Goal: Task Accomplishment & Management: Manage account settings

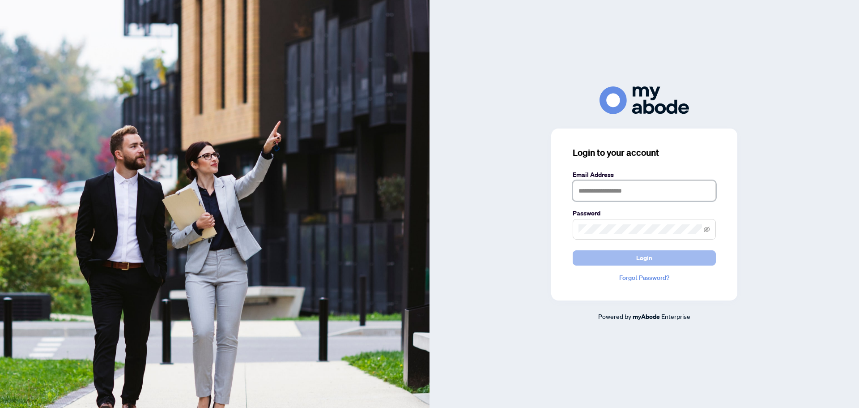
type input "**********"
click at [635, 258] on button "Login" at bounding box center [644, 257] width 143 height 15
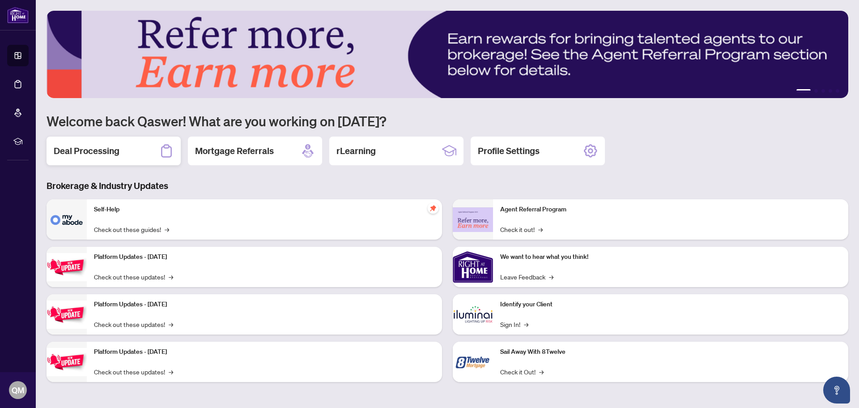
click at [117, 140] on div "Deal Processing" at bounding box center [114, 150] width 134 height 29
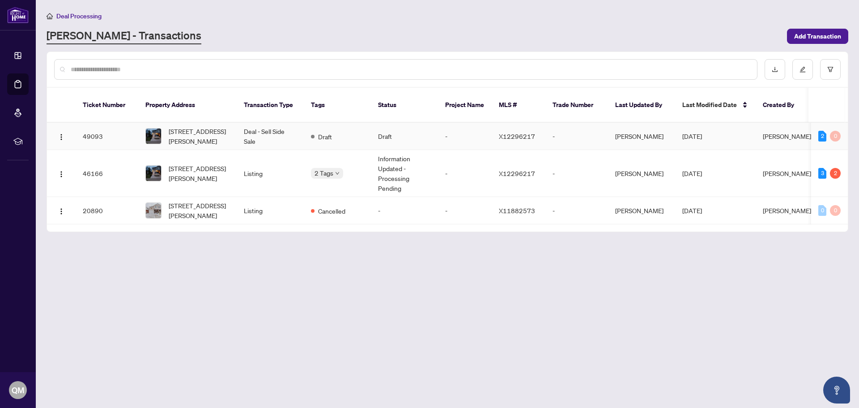
click at [107, 127] on td "49093" at bounding box center [107, 136] width 63 height 27
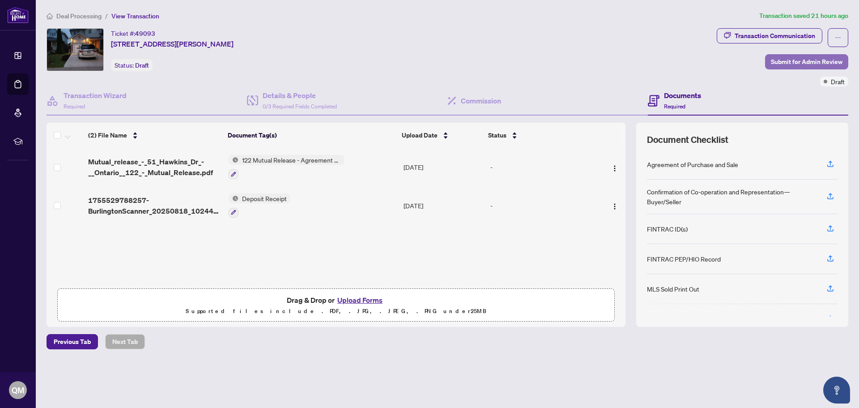
click at [820, 63] on span "Submit for Admin Review" at bounding box center [807, 62] width 72 height 14
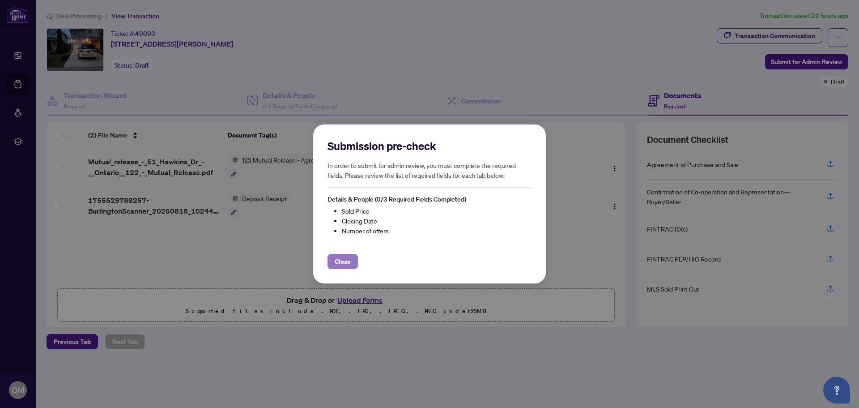
click at [348, 260] on span "Close" at bounding box center [343, 261] width 16 height 14
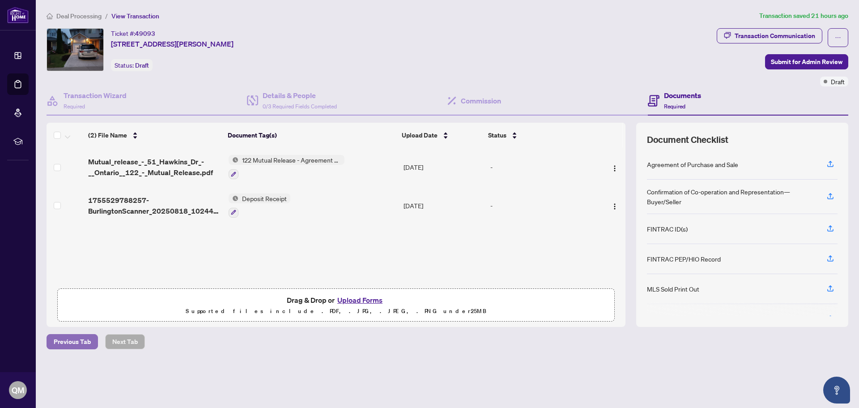
click at [88, 342] on span "Previous Tab" at bounding box center [72, 341] width 37 height 14
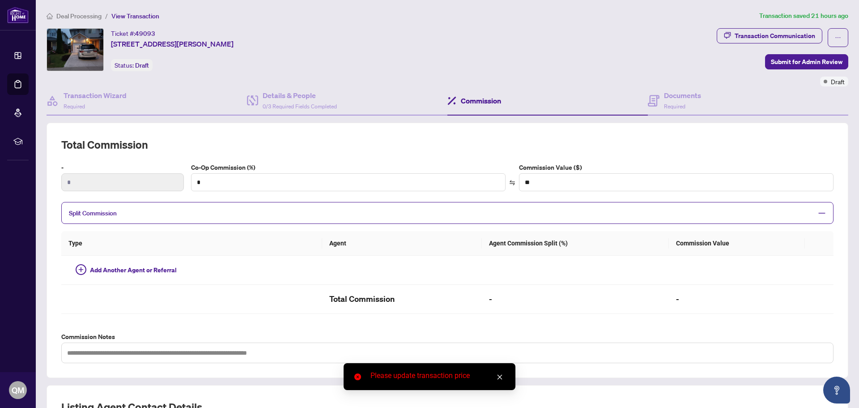
click at [74, 13] on span "Deal Processing" at bounding box center [78, 16] width 45 height 8
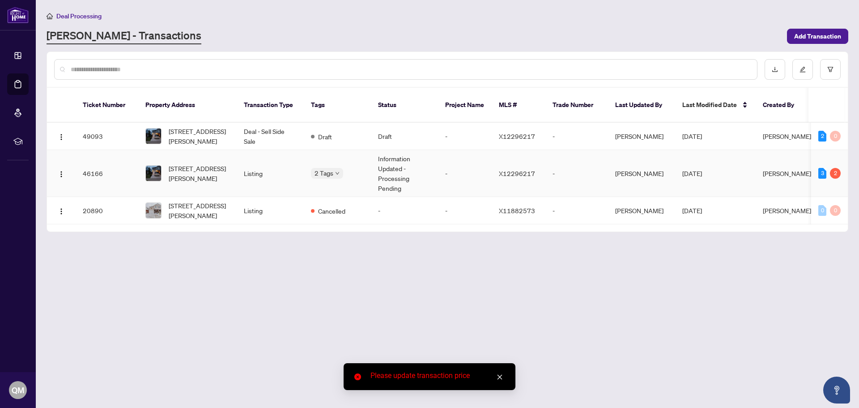
click at [98, 161] on td "46166" at bounding box center [107, 173] width 63 height 47
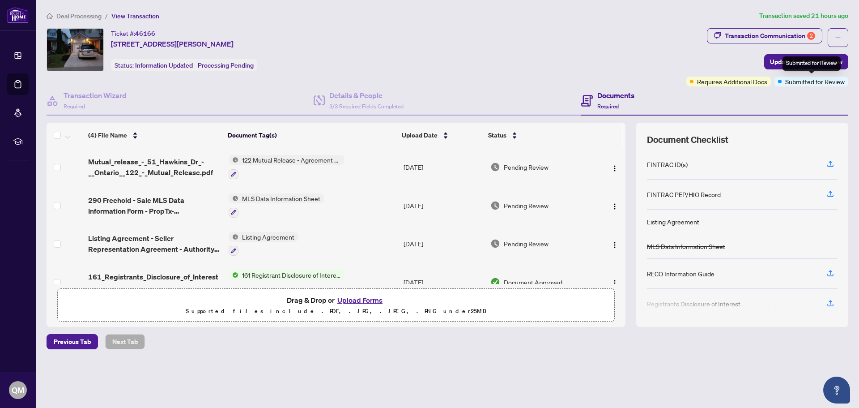
click at [817, 80] on span "Submitted for Review" at bounding box center [815, 82] width 60 height 10
click at [800, 82] on span "Submitted for Review" at bounding box center [815, 82] width 60 height 10
click at [691, 72] on div "Transaction Communication 2 Update for Admin Review Requires Additional Docs Su…" at bounding box center [768, 57] width 162 height 58
click at [718, 83] on span "Requires Additional Docs" at bounding box center [732, 82] width 70 height 10
click at [611, 103] on span "Required" at bounding box center [607, 106] width 21 height 7
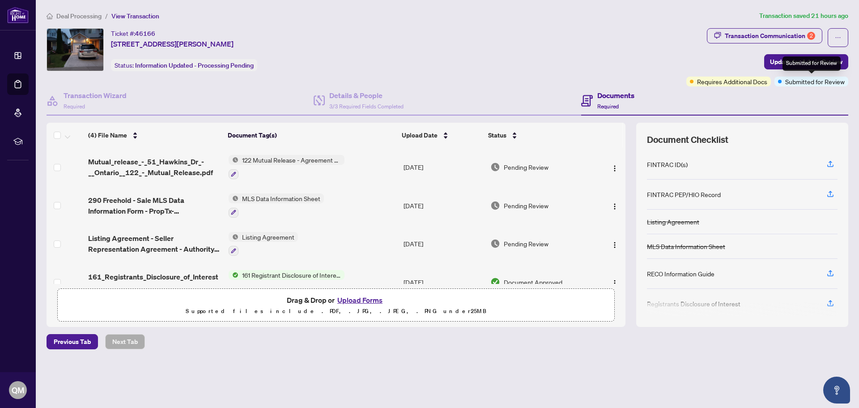
click at [793, 63] on div "Submitted for Review" at bounding box center [812, 63] width 58 height 14
click at [775, 63] on span "Update for Admin Review" at bounding box center [806, 62] width 72 height 14
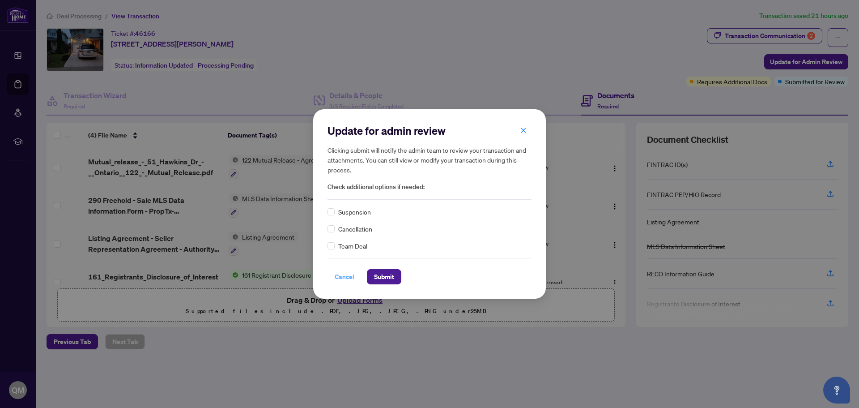
click at [343, 278] on span "Cancel" at bounding box center [345, 276] width 20 height 14
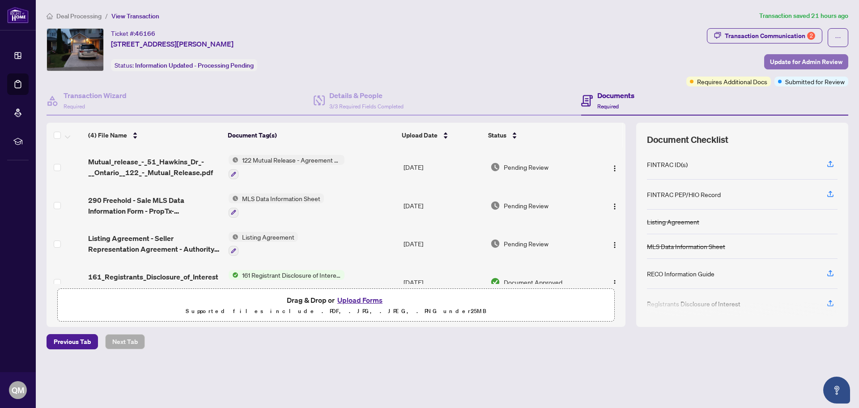
click at [805, 59] on span "Update for Admin Review" at bounding box center [806, 62] width 72 height 14
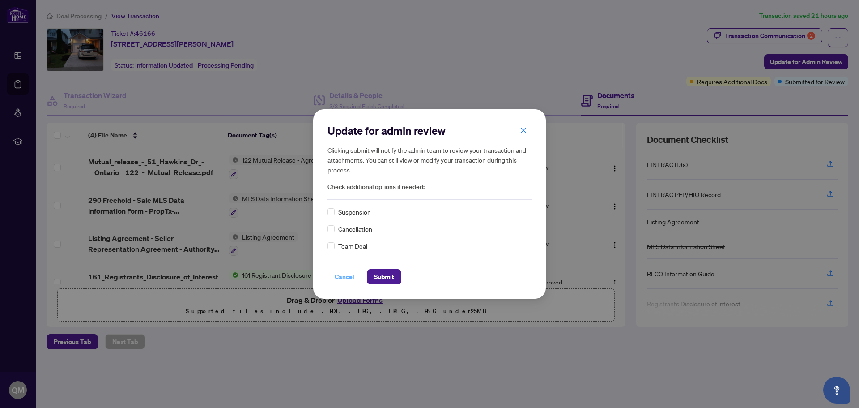
click at [345, 275] on span "Cancel" at bounding box center [345, 276] width 20 height 14
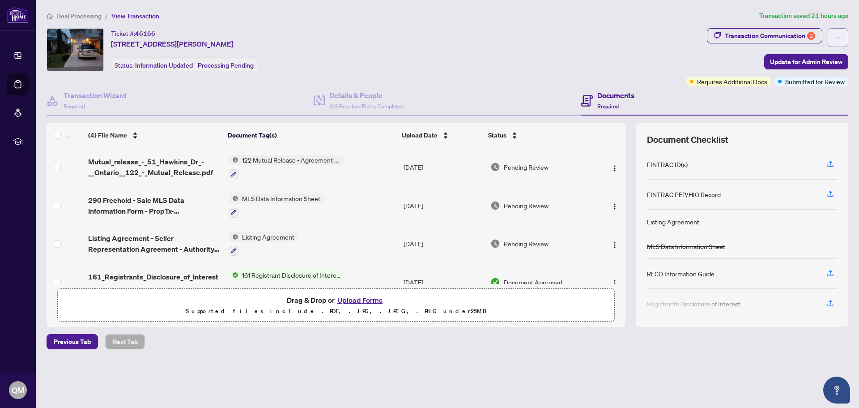
click at [839, 33] on span "button" at bounding box center [838, 37] width 6 height 14
click at [594, 65] on div "Ticket #: 46166 51 Hawkins Dr, Cambridge, Ontario N1T 1Z7, Canada Status: Infor…" at bounding box center [365, 49] width 636 height 43
click at [728, 35] on div "Transaction Communication 2" at bounding box center [770, 36] width 90 height 14
type textarea "**********"
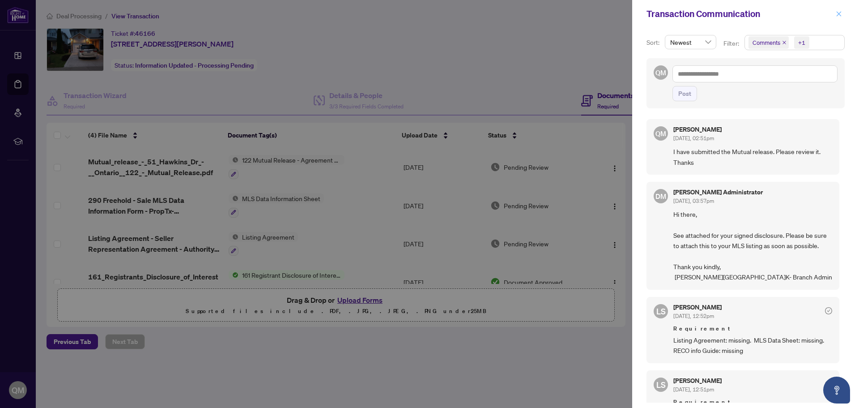
click at [843, 17] on button "button" at bounding box center [839, 14] width 12 height 11
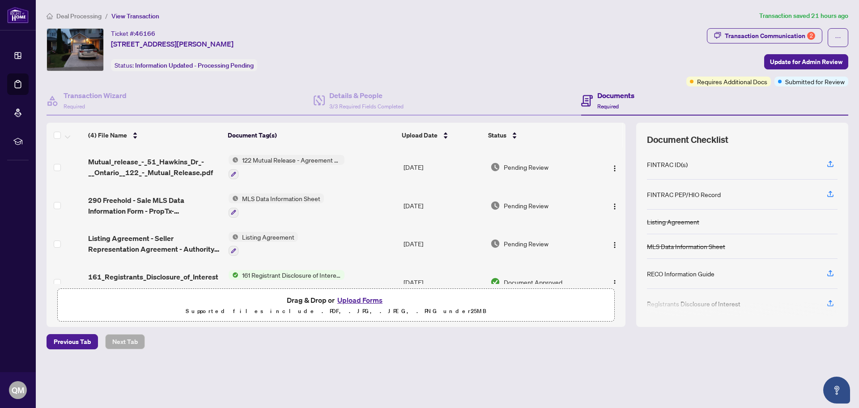
click at [607, 96] on h4 "Documents" at bounding box center [615, 95] width 37 height 11
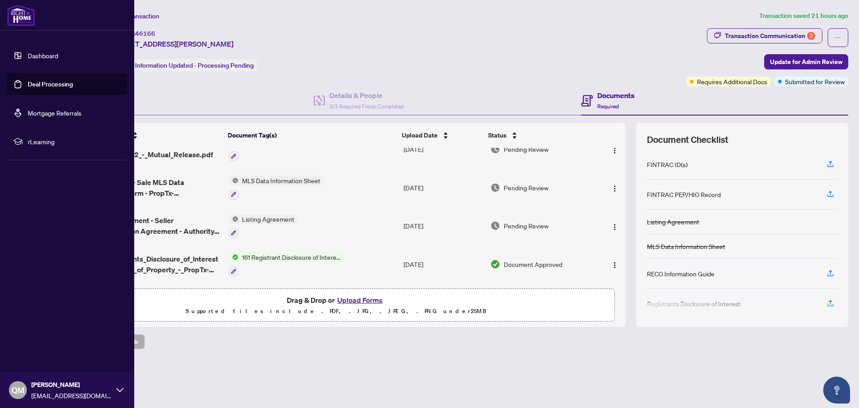
drag, startPoint x: 0, startPoint y: 59, endPoint x: 109, endPoint y: 66, distance: 109.4
click at [16, 62] on ul "Dashboard Deal Processing Mortgage Referrals rLearning" at bounding box center [67, 99] width 134 height 122
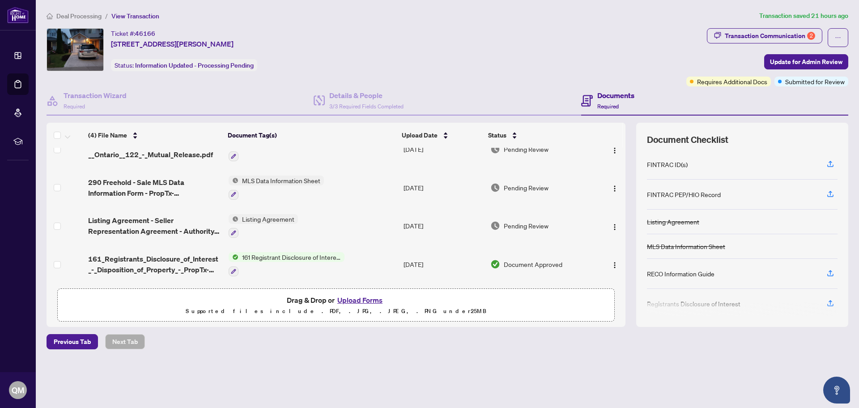
drag, startPoint x: 312, startPoint y: 17, endPoint x: 292, endPoint y: 16, distance: 19.7
click at [312, 17] on ol "Deal Processing / View Transaction" at bounding box center [401, 16] width 709 height 10
click at [82, 15] on span "Deal Processing" at bounding box center [78, 16] width 45 height 8
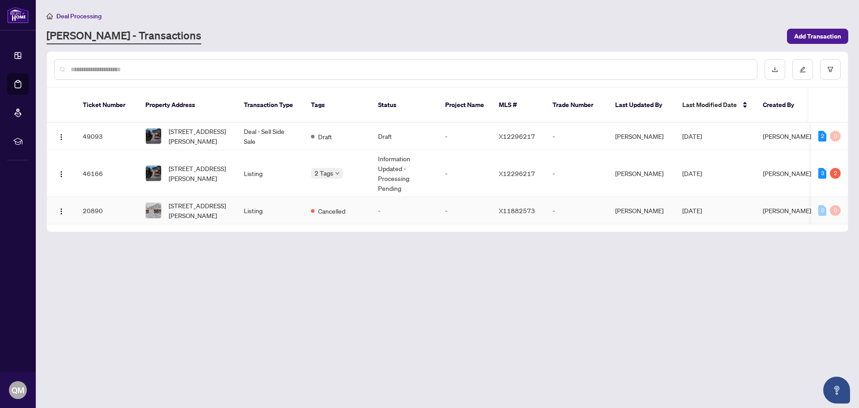
click at [89, 202] on td "20890" at bounding box center [107, 210] width 63 height 27
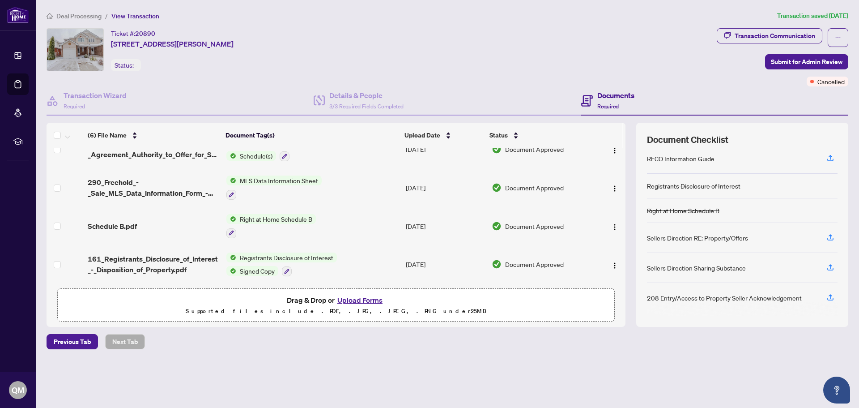
scroll to position [96, 0]
click at [93, 17] on span "Deal Processing" at bounding box center [78, 16] width 45 height 8
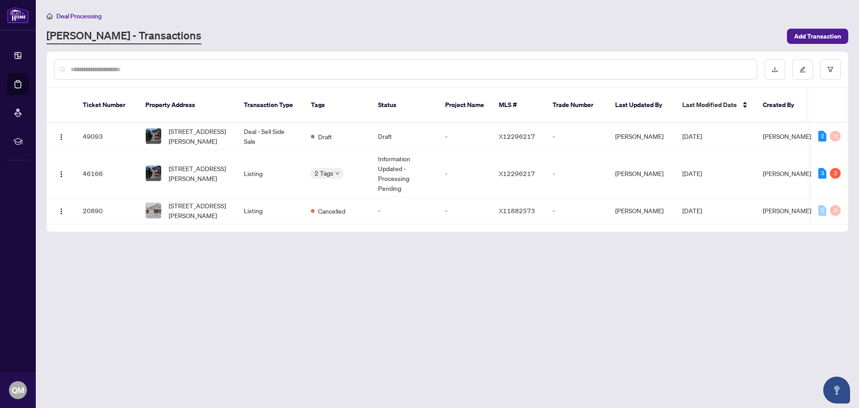
click at [92, 17] on span "Deal Processing" at bounding box center [78, 16] width 45 height 8
click at [494, 291] on main "Deal Processing RAHR - Transactions Add Transaction Ticket Number Property Addr…" at bounding box center [447, 204] width 823 height 408
click at [824, 131] on div "2" at bounding box center [823, 136] width 8 height 11
click at [799, 69] on button "button" at bounding box center [803, 69] width 21 height 21
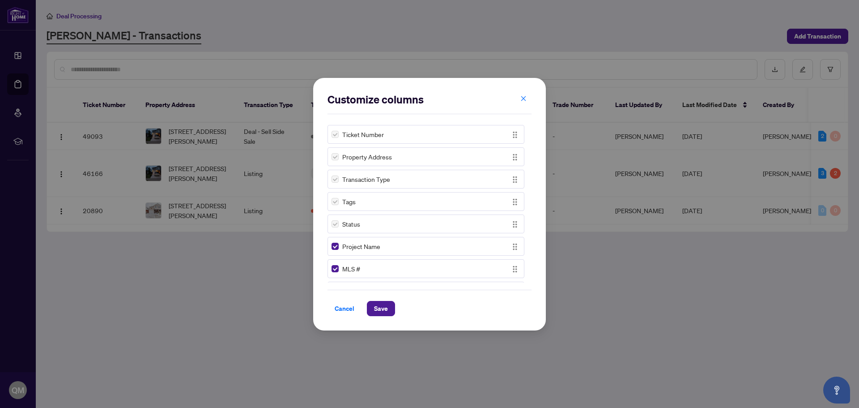
click at [335, 135] on label at bounding box center [335, 134] width 7 height 10
click at [335, 133] on label at bounding box center [335, 134] width 7 height 10
click at [516, 137] on img "button" at bounding box center [515, 135] width 10 height 10
click at [375, 307] on span "Save" at bounding box center [381, 308] width 14 height 14
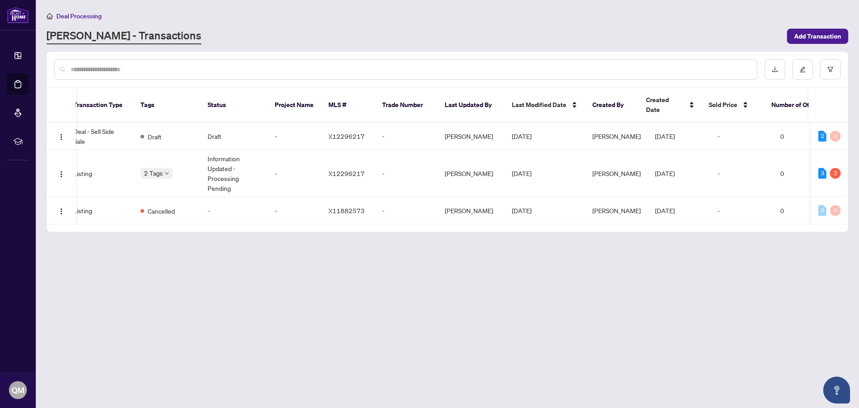
scroll to position [0, 224]
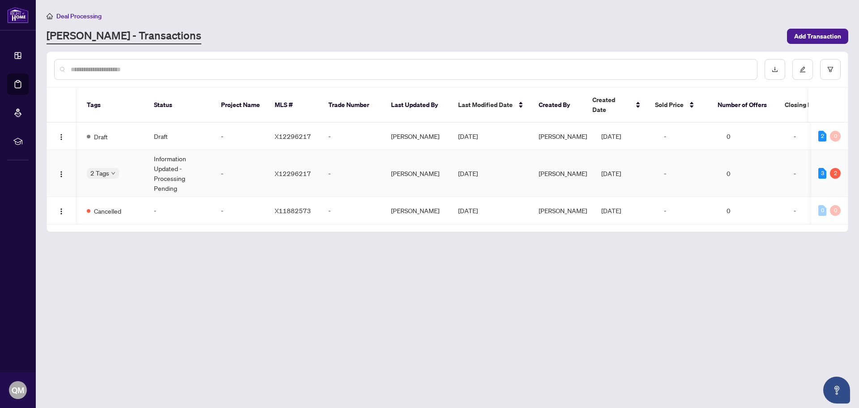
click at [674, 159] on td "-" at bounding box center [688, 173] width 63 height 47
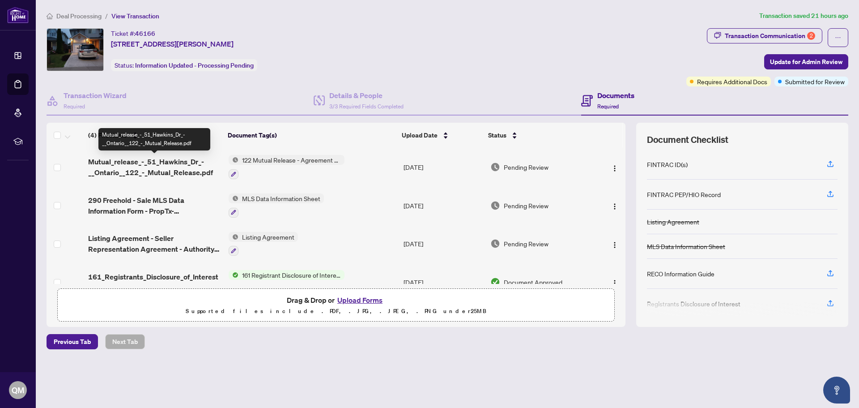
click at [155, 162] on span "Mutual_release_-_51_Hawkins_Dr_-__Ontario__122_-_Mutual_Release.pdf" at bounding box center [154, 166] width 133 height 21
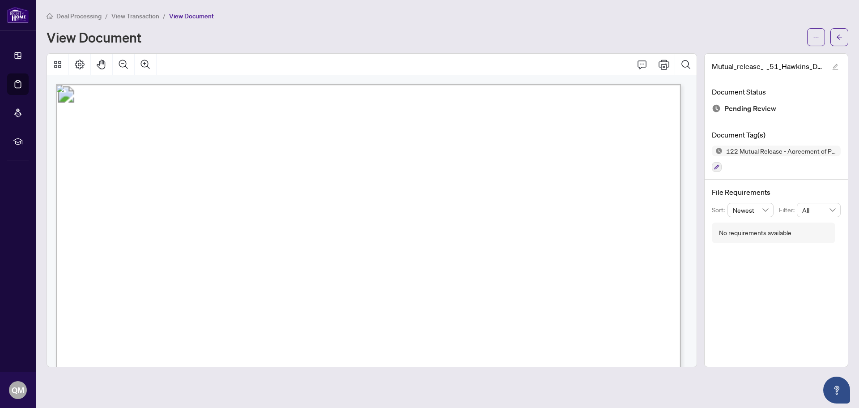
click at [92, 14] on span "Deal Processing" at bounding box center [78, 16] width 45 height 8
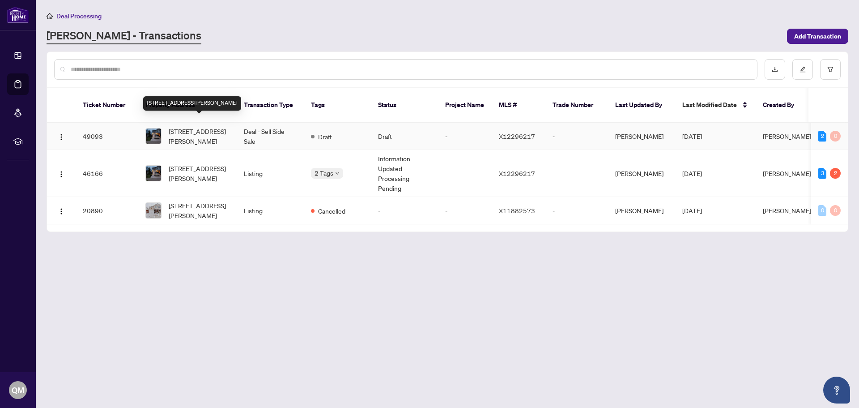
click at [189, 128] on span "51 Hawkins Dr, Cambridge, Ontario N1T 1Z7, Canada" at bounding box center [199, 136] width 61 height 20
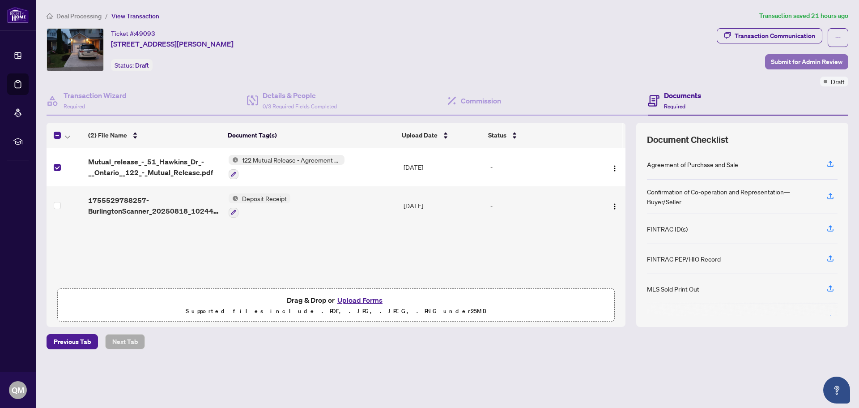
click at [789, 61] on span "Submit for Admin Review" at bounding box center [807, 62] width 72 height 14
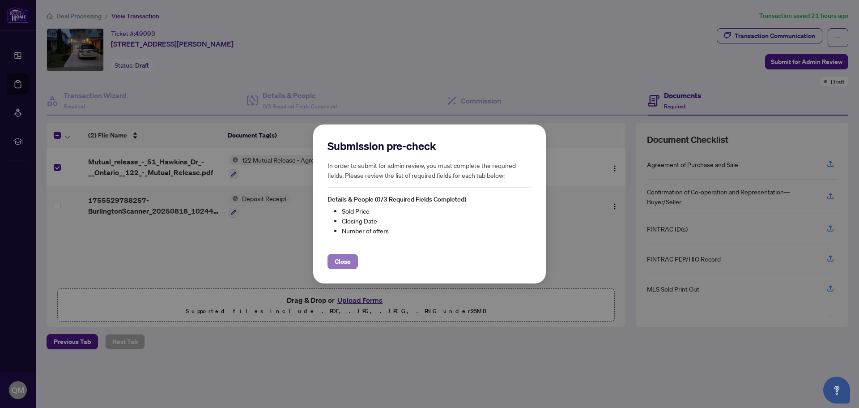
click at [349, 259] on span "Close" at bounding box center [343, 261] width 16 height 14
